Goal: Browse casually: Explore the website without a specific task or goal

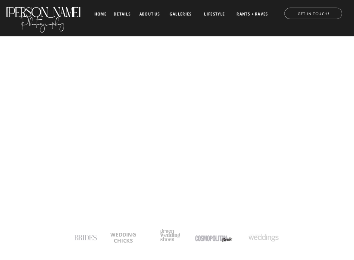
click at [183, 11] on div at bounding box center [176, 18] width 367 height 36
click at [123, 15] on nav "details" at bounding box center [122, 13] width 17 height 3
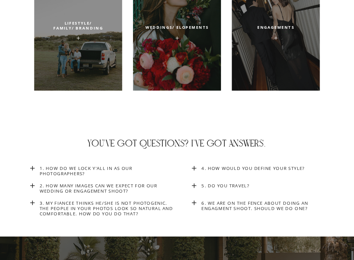
scroll to position [2080, 0]
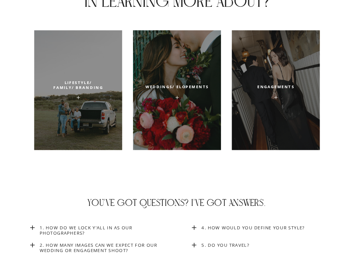
click at [278, 99] on icon at bounding box center [276, 97] width 5 height 5
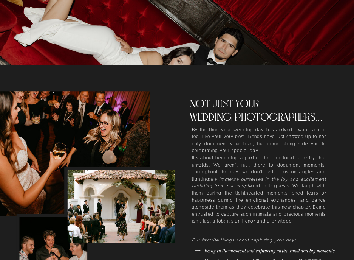
scroll to position [0, 0]
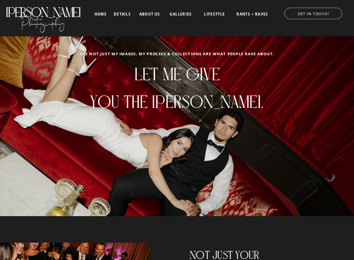
click at [186, 14] on nav "galleries" at bounding box center [181, 14] width 25 height 4
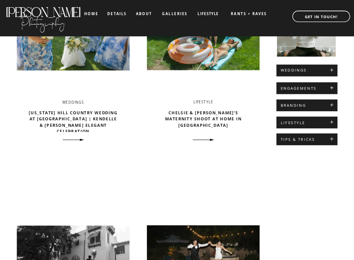
scroll to position [378, 0]
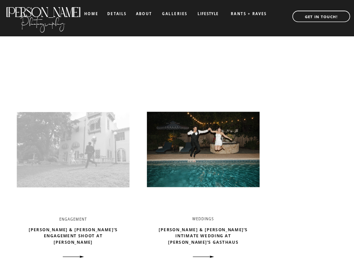
click at [76, 121] on img at bounding box center [73, 149] width 113 height 119
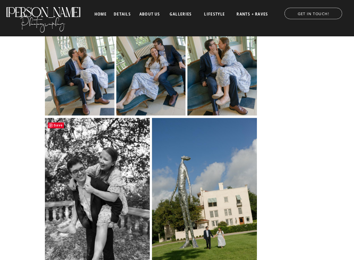
scroll to position [908, 0]
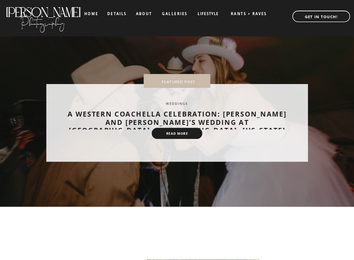
scroll to position [378, 0]
